Goal: Task Accomplishment & Management: Manage account settings

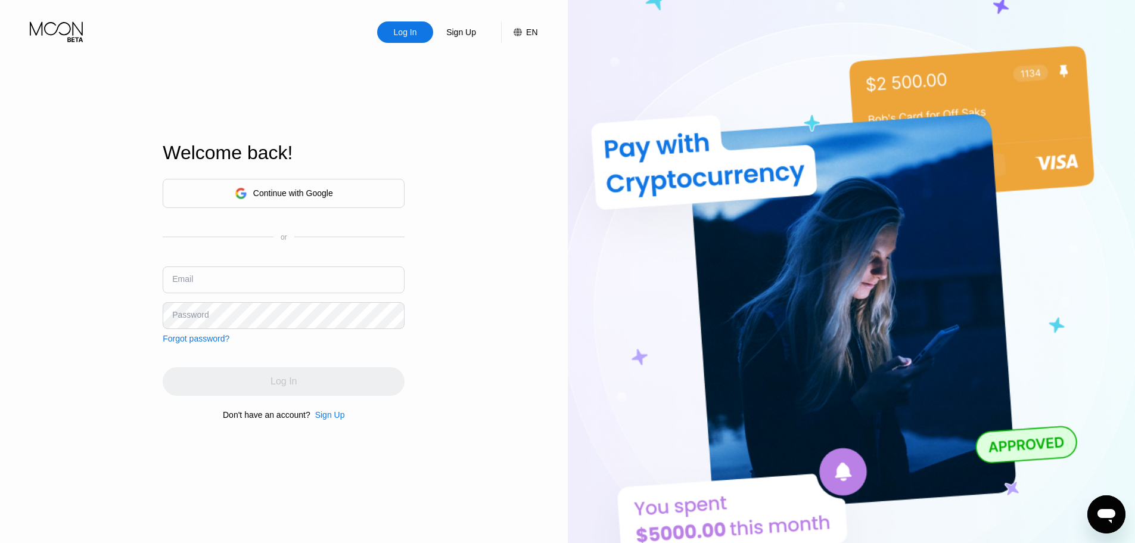
type input "[EMAIL_ADDRESS][DOMAIN_NAME]"
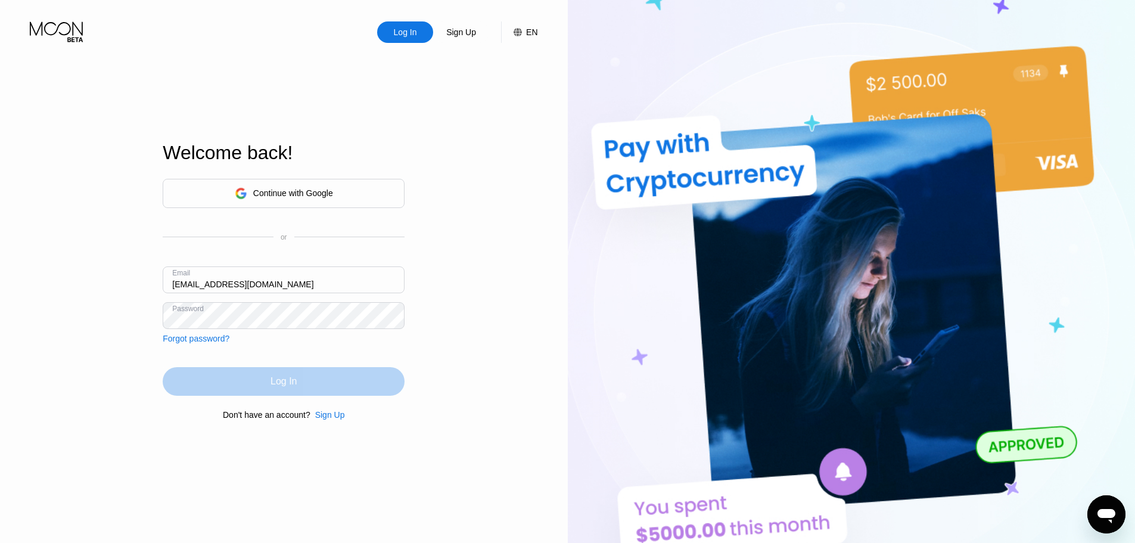
click at [288, 391] on div "Log In" at bounding box center [284, 381] width 242 height 29
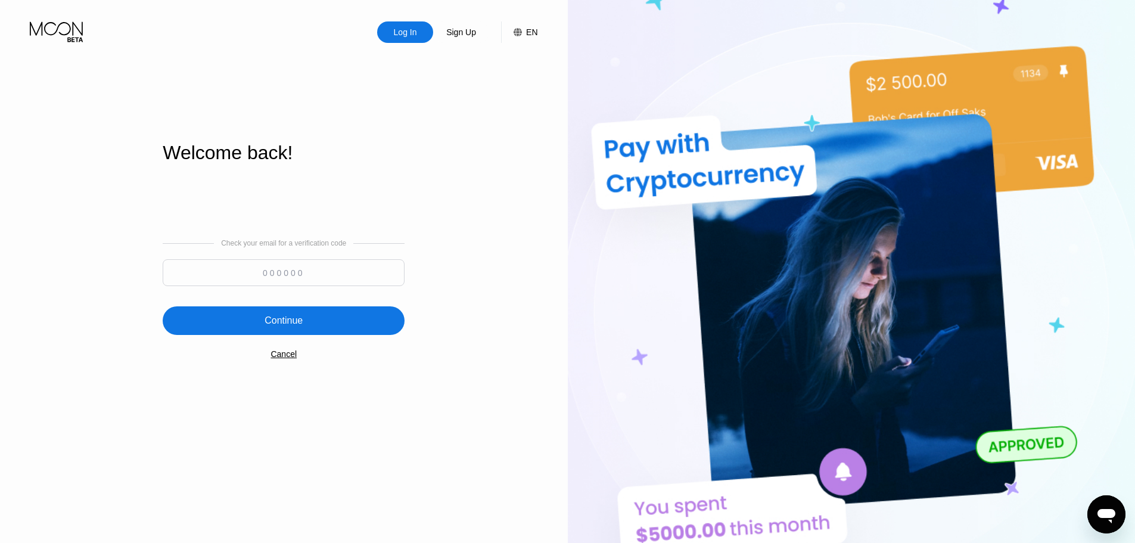
click at [337, 276] on input at bounding box center [284, 272] width 242 height 27
click at [773, 59] on img at bounding box center [852, 298] width 568 height 597
click at [282, 262] on input at bounding box center [284, 272] width 242 height 27
type input "522037"
click at [279, 310] on div "Continue" at bounding box center [284, 320] width 242 height 29
